Goal: Information Seeking & Learning: Learn about a topic

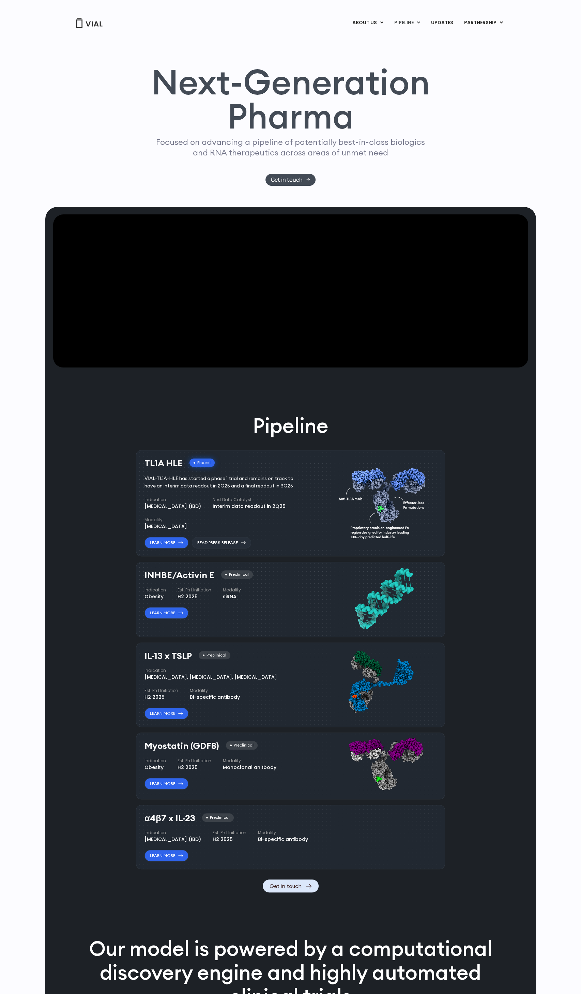
scroll to position [34, 0]
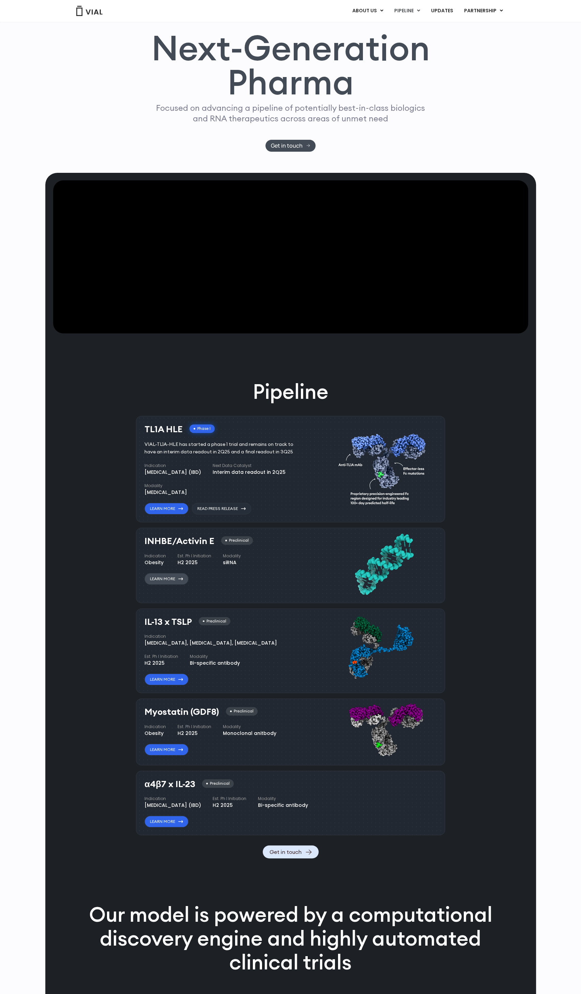
click at [178, 579] on link "Learn More" at bounding box center [166, 579] width 44 height 12
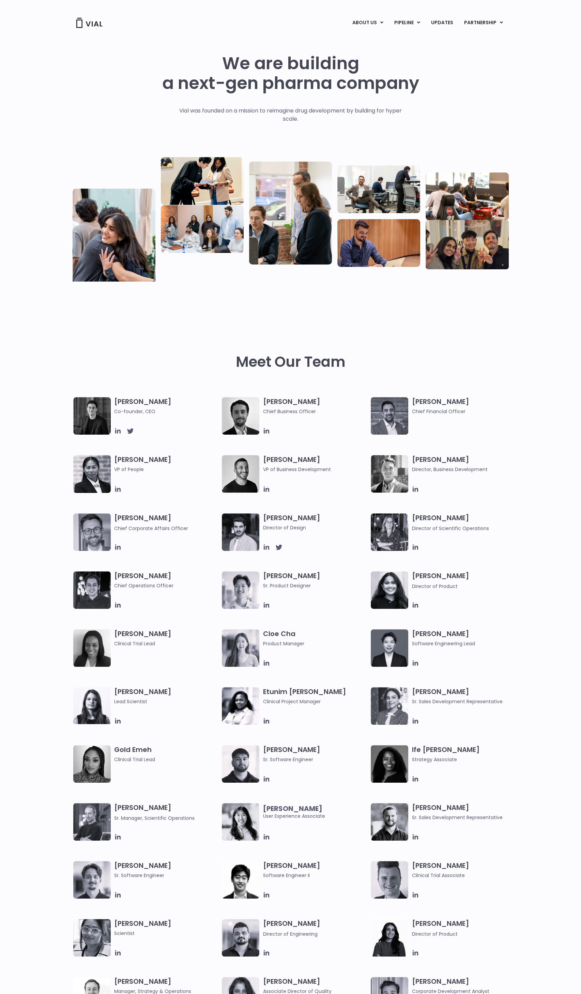
click at [101, 406] on img at bounding box center [91, 415] width 37 height 37
click at [120, 403] on h3 "[PERSON_NAME] Co-founder, CEO" at bounding box center [166, 406] width 105 height 18
click at [89, 412] on img at bounding box center [91, 415] width 37 height 37
click at [120, 433] on icon at bounding box center [117, 430] width 5 height 5
click at [101, 405] on img at bounding box center [91, 415] width 37 height 37
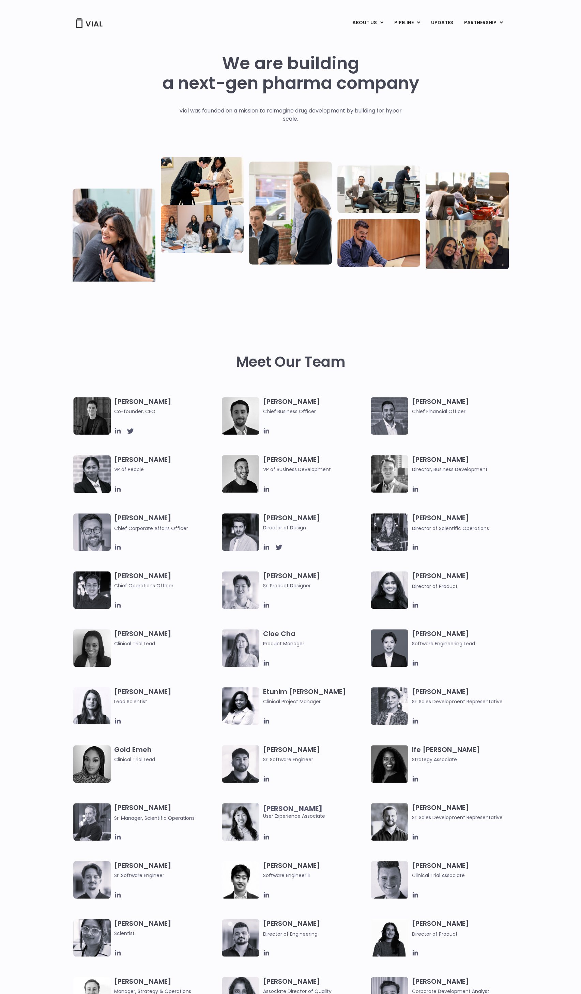
click at [263, 431] on icon at bounding box center [266, 430] width 7 height 7
